Goal: Information Seeking & Learning: Learn about a topic

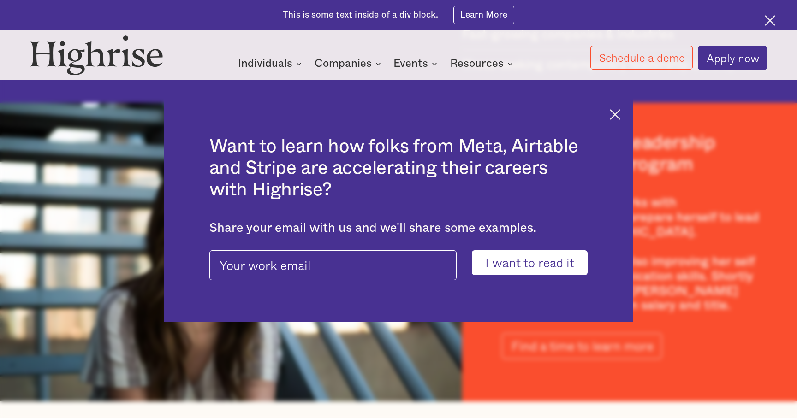
scroll to position [1378, 0]
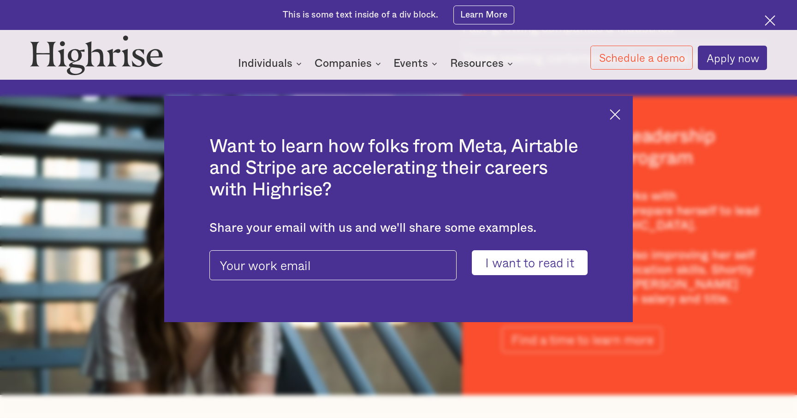
click at [618, 109] on div "Want to learn how folks from Meta, Airtable and Stripe are accelerating their c…" at bounding box center [398, 209] width 468 height 226
click at [614, 114] on img at bounding box center [614, 114] width 11 height 11
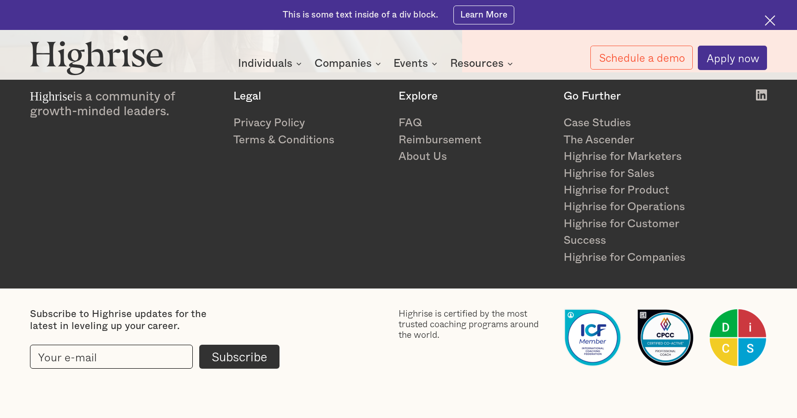
scroll to position [1703, 0]
click at [431, 138] on link "Reimbursement" at bounding box center [474, 140] width 153 height 17
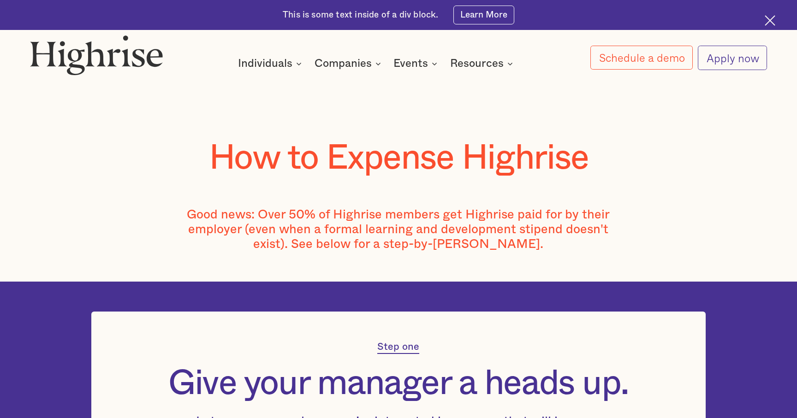
click at [739, 64] on link "Apply now" at bounding box center [732, 58] width 69 height 24
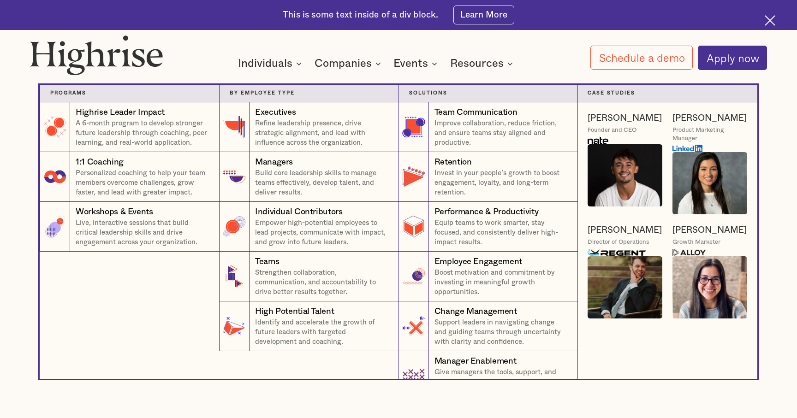
click at [355, 68] on nav "Programs 4 Highrise Leader Impact Program A 6-month program to develop stronger…" at bounding box center [398, 222] width 553 height 314
click at [362, 61] on div "Companies" at bounding box center [342, 63] width 57 height 11
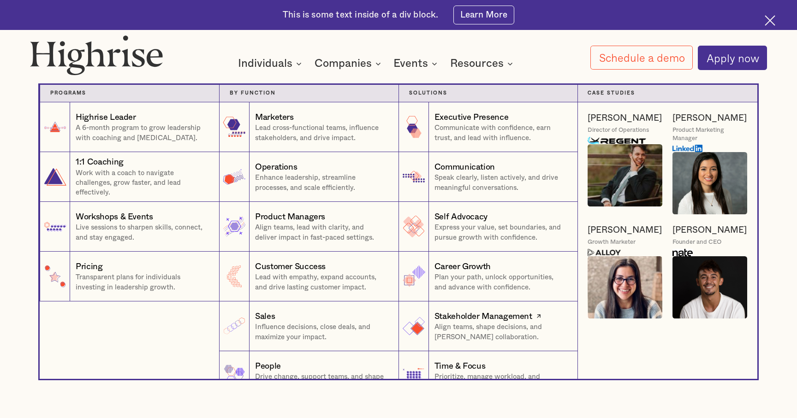
click at [434, 321] on div "Stakeholder Management" at bounding box center [483, 317] width 98 height 12
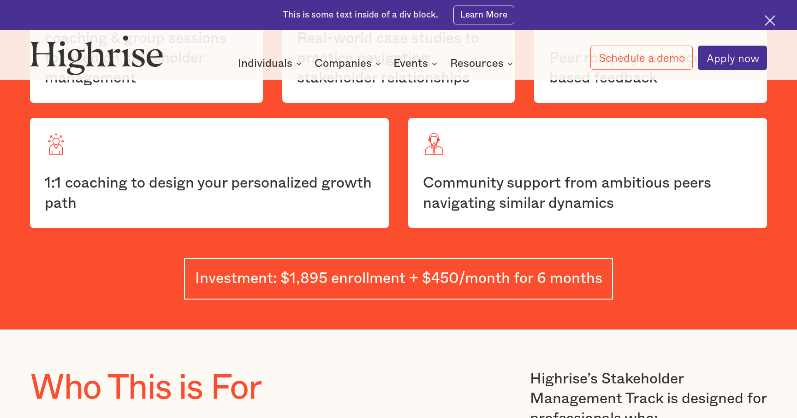
scroll to position [1471, 0]
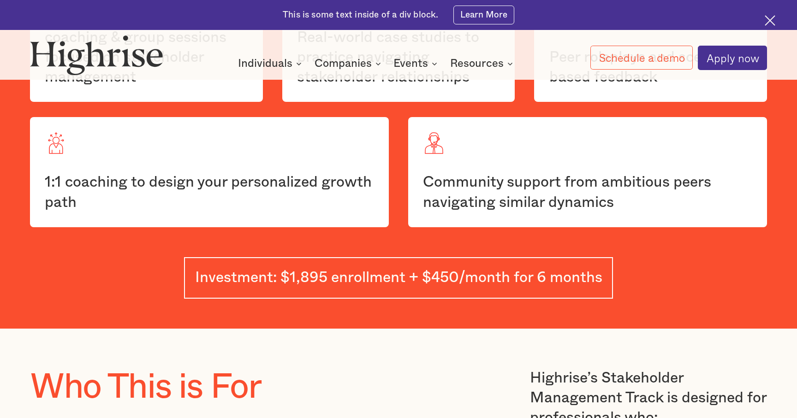
click at [407, 279] on div "Investment: $1,895 enrollment + $450/month for 6 months" at bounding box center [398, 278] width 407 height 20
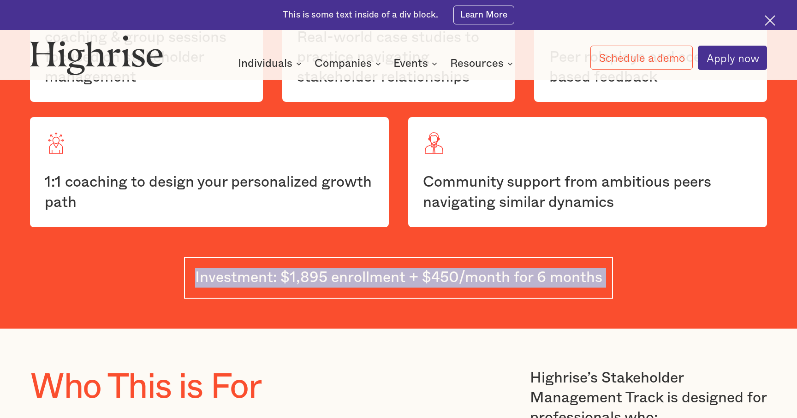
click at [407, 279] on div "Investment: $1,895 enrollment + $450/month for 6 months" at bounding box center [398, 278] width 407 height 20
click at [390, 321] on section "What’s Included in the Highrise Program Bi-weekly leadership coaching & group s…" at bounding box center [398, 70] width 797 height 516
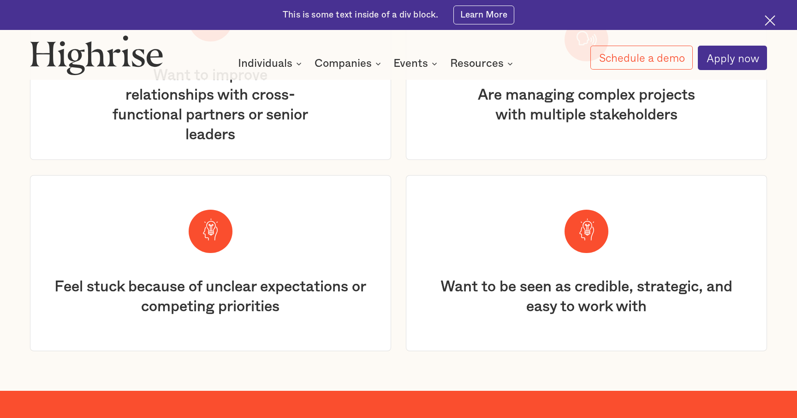
scroll to position [1981, 0]
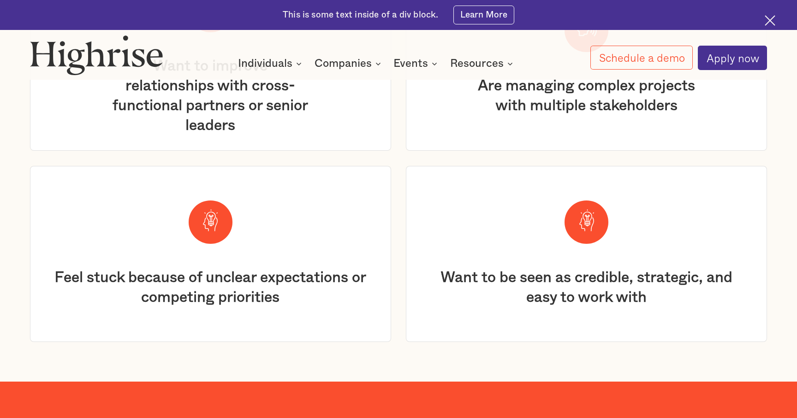
click at [209, 293] on div "Feel stuck because of unclear expectations or competing priorities" at bounding box center [210, 288] width 319 height 40
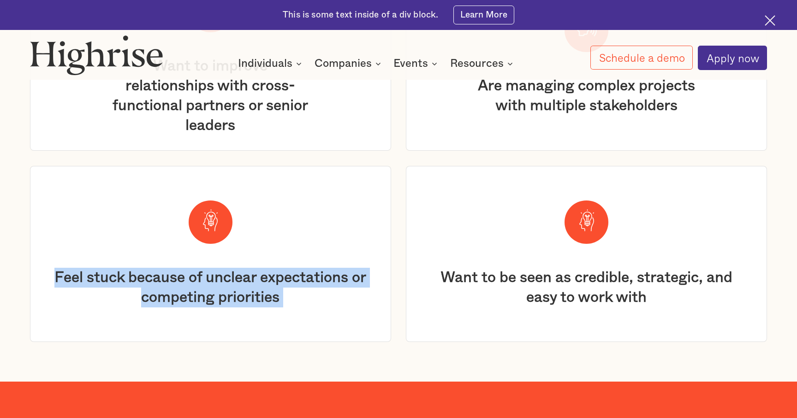
click at [209, 293] on div "Feel stuck because of unclear expectations or competing priorities" at bounding box center [210, 288] width 319 height 40
